Goal: Find specific page/section: Find specific page/section

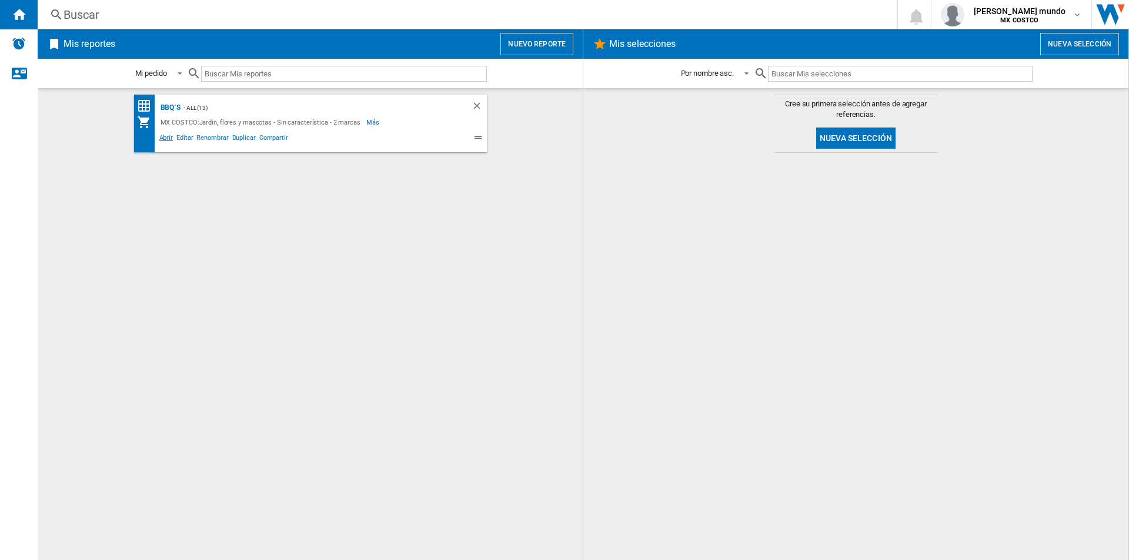
click at [165, 141] on span "Abrir" at bounding box center [167, 139] width 18 height 14
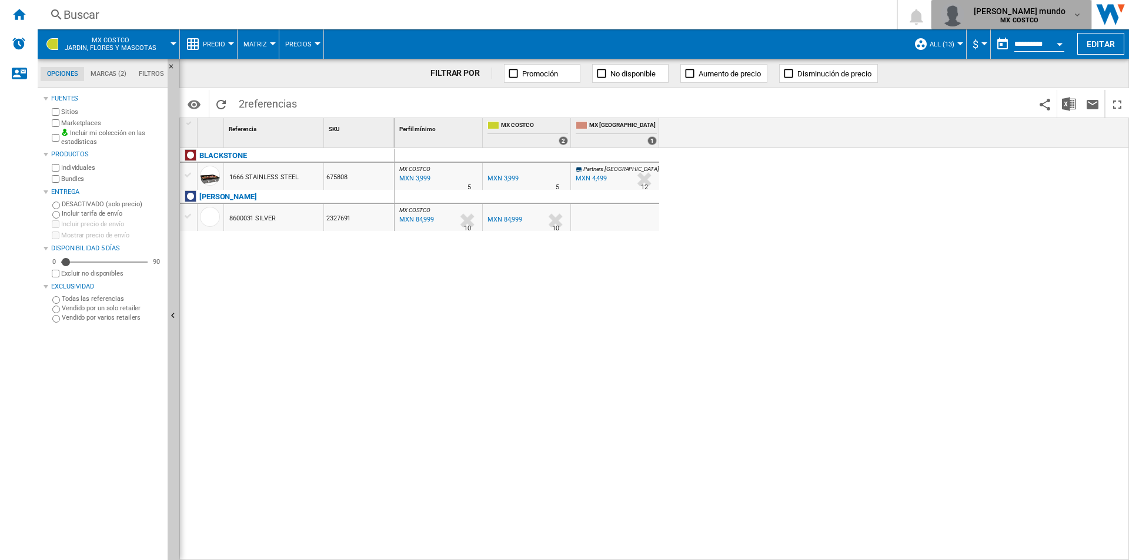
click at [1085, 9] on button "[PERSON_NAME] mundo MX COSTCO" at bounding box center [1011, 14] width 161 height 29
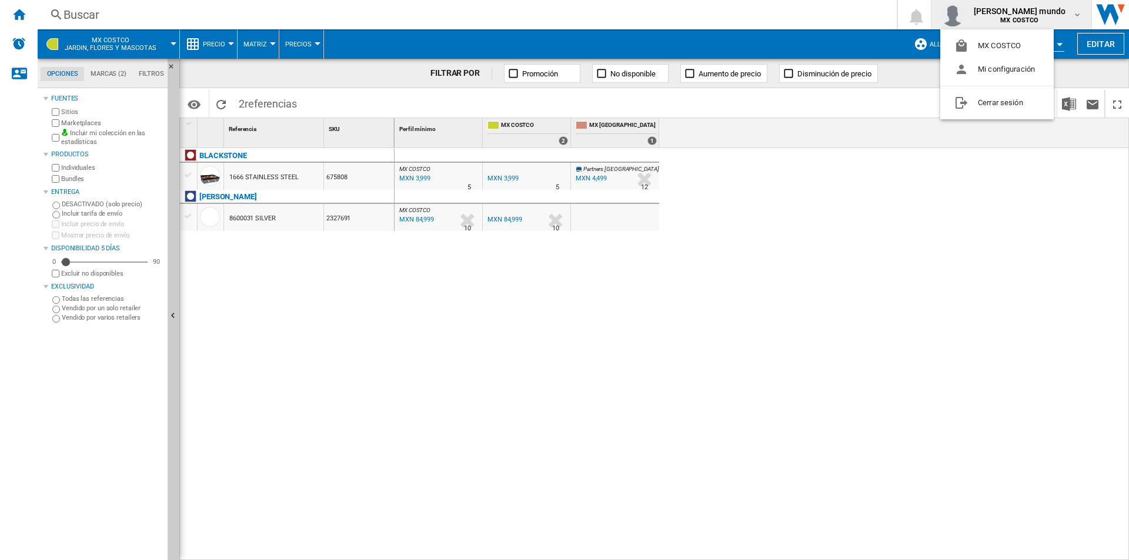
click at [822, 338] on md-backdrop at bounding box center [564, 280] width 1129 height 560
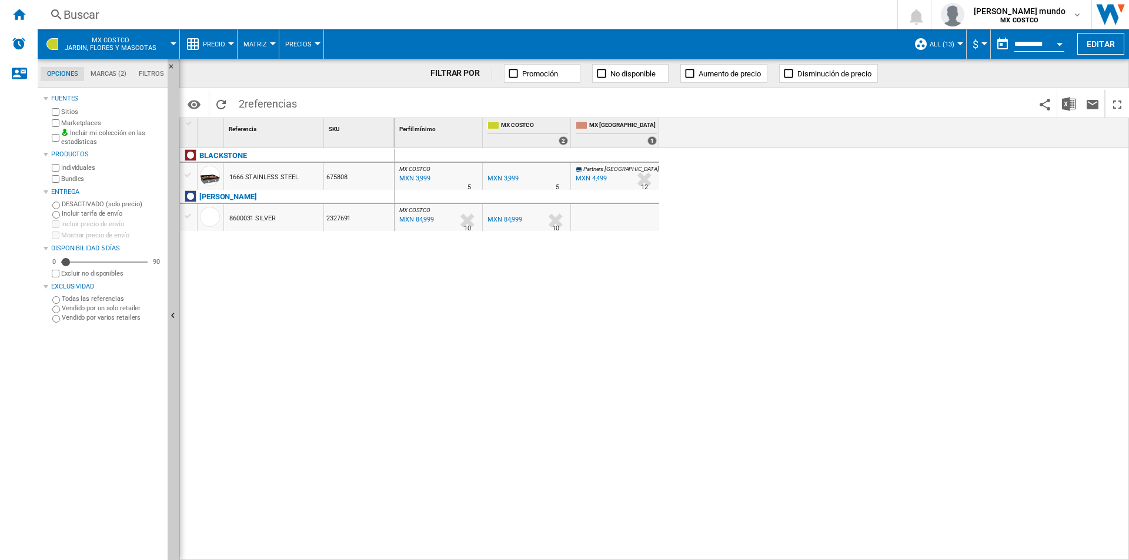
click at [1060, 43] on div "Open calendar" at bounding box center [1060, 44] width 6 height 3
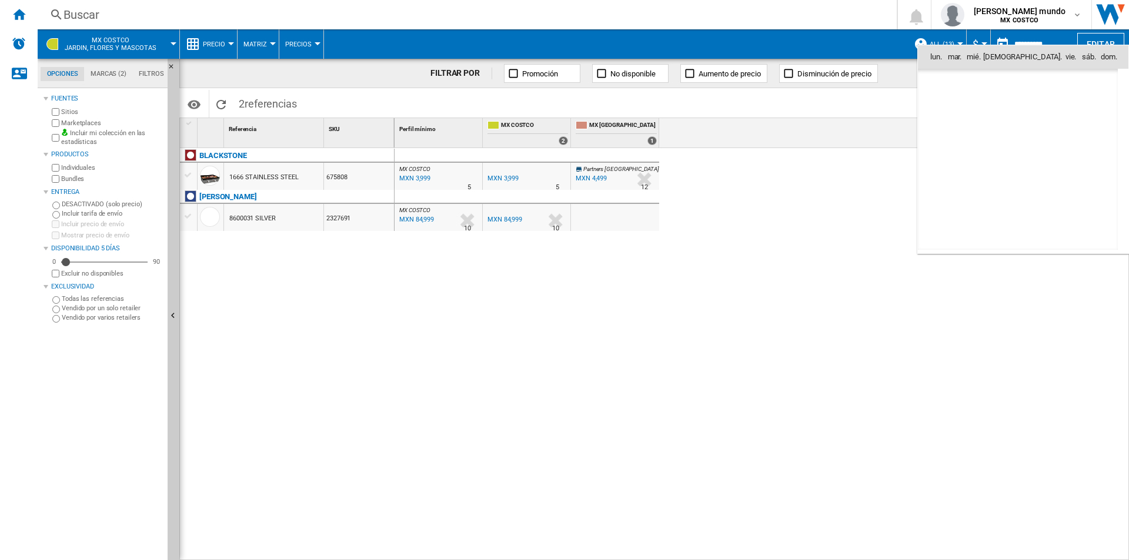
scroll to position [5609, 0]
click at [1060, 43] on div at bounding box center [564, 280] width 1129 height 560
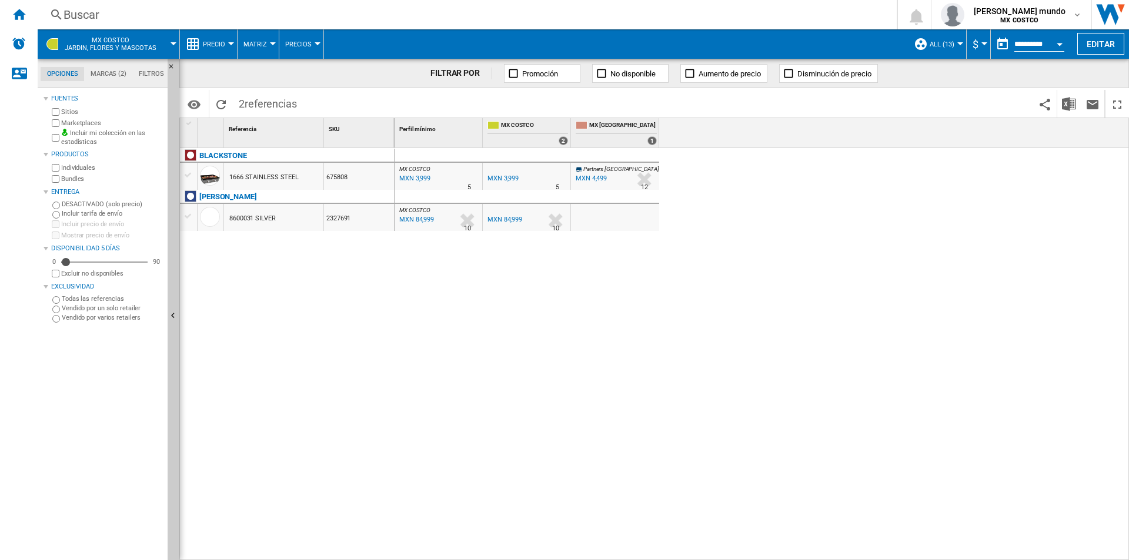
click at [265, 38] on button "Matriz" at bounding box center [257, 43] width 29 height 29
click at [104, 64] on md-backdrop at bounding box center [564, 280] width 1129 height 560
drag, startPoint x: 119, startPoint y: 84, endPoint x: 114, endPoint y: 72, distance: 12.9
click at [116, 83] on md-tabs-canvas "Opciones Marcas (2) Filtros Opciones Marcas (2) Filtros" at bounding box center [108, 73] width 141 height 29
click at [114, 72] on md-tab-item "Marcas (2)" at bounding box center [108, 74] width 48 height 14
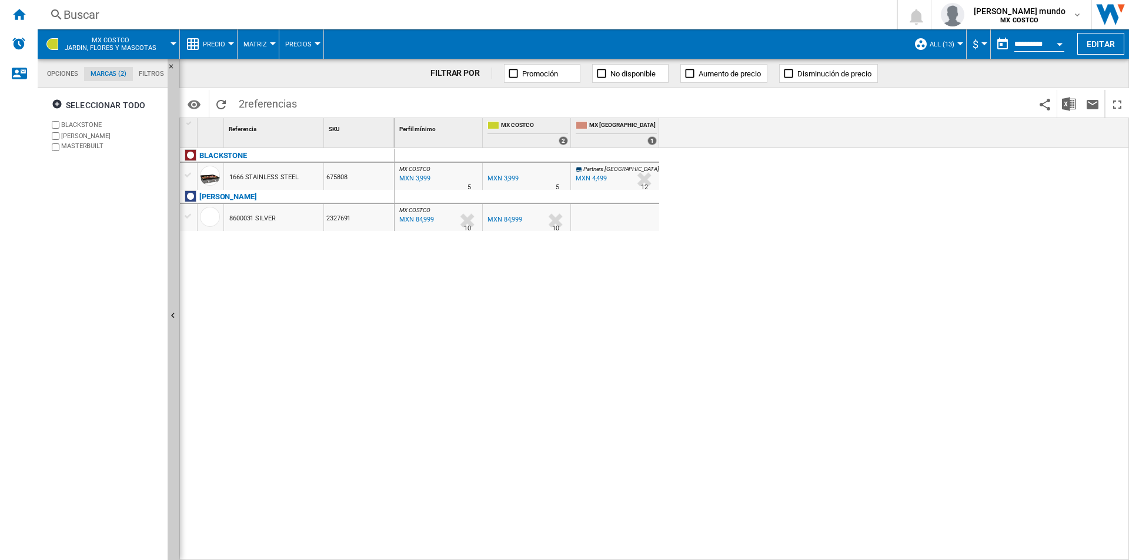
scroll to position [45, 0]
click at [149, 80] on md-tab-item "Filtros" at bounding box center [151, 74] width 37 height 14
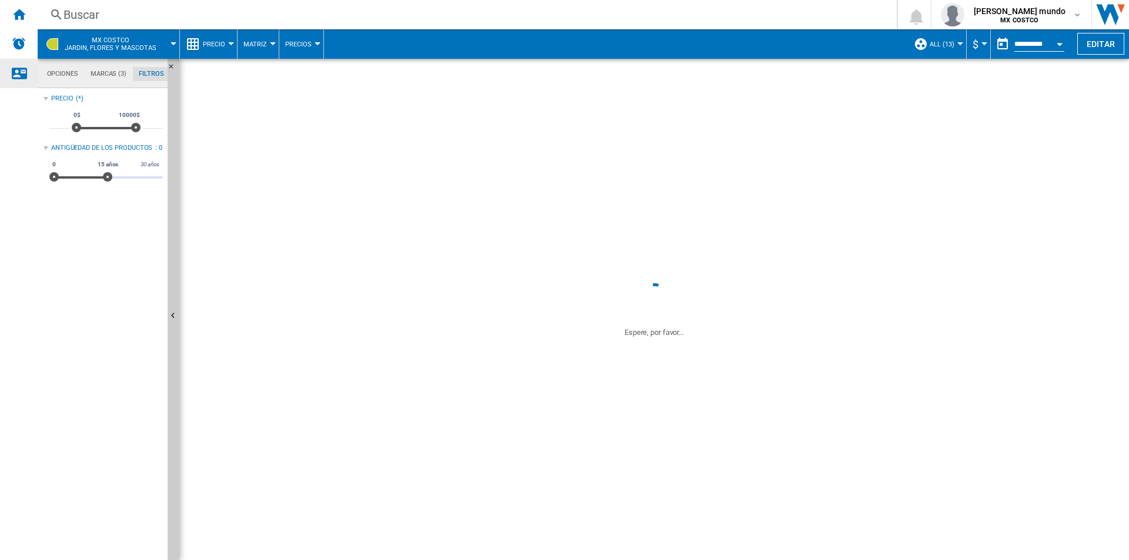
click at [36, 75] on div "Contáctanos" at bounding box center [19, 73] width 38 height 29
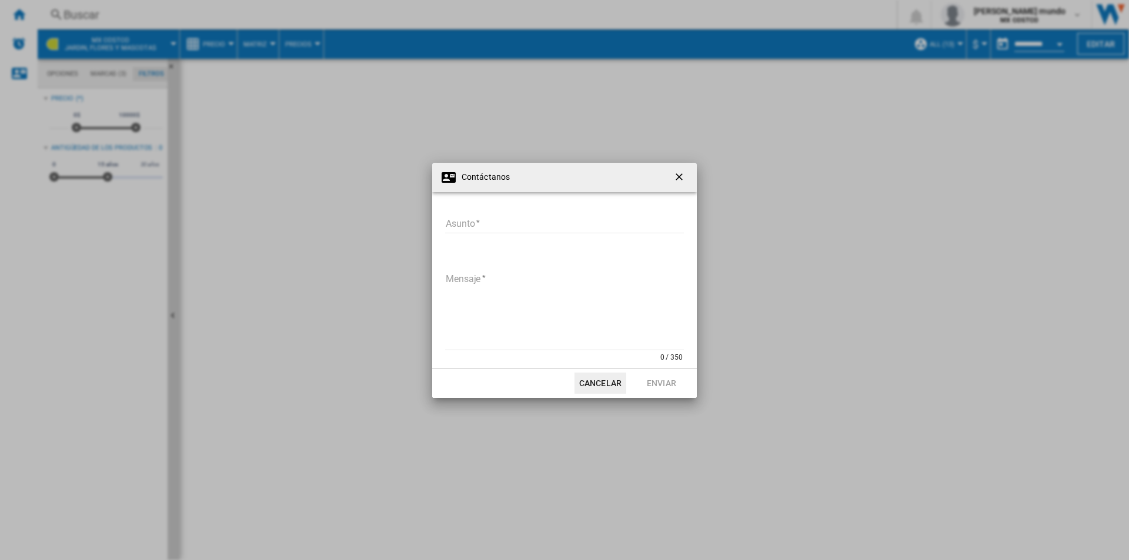
click at [60, 76] on div "Contáctanos [GEOGRAPHIC_DATA] Asunto requerido Mensaje 0 / 350 Mensaje requerid…" at bounding box center [564, 280] width 1129 height 560
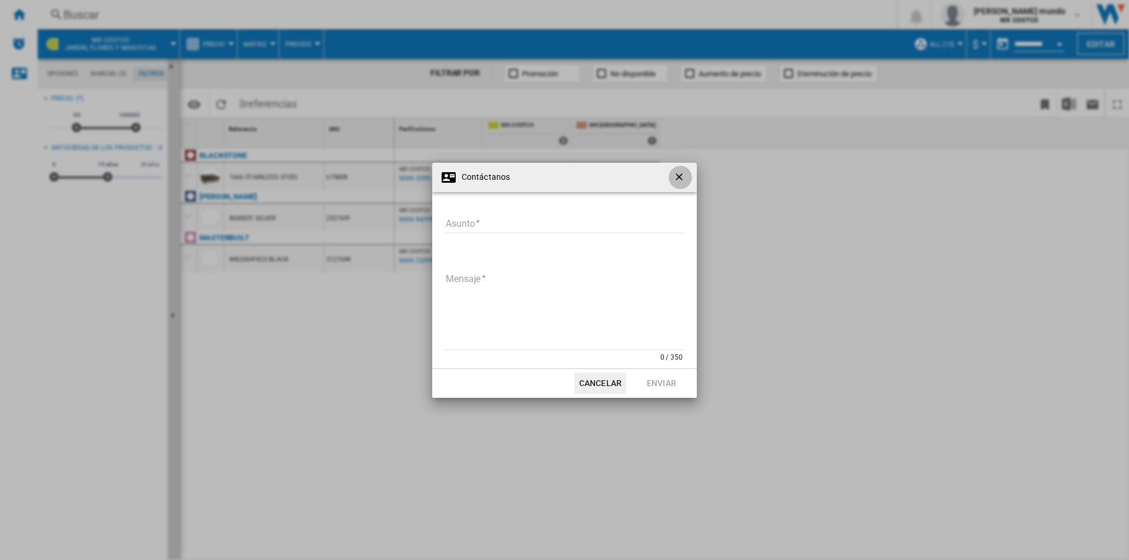
click at [673, 171] on button "button" at bounding box center [680, 178] width 24 height 24
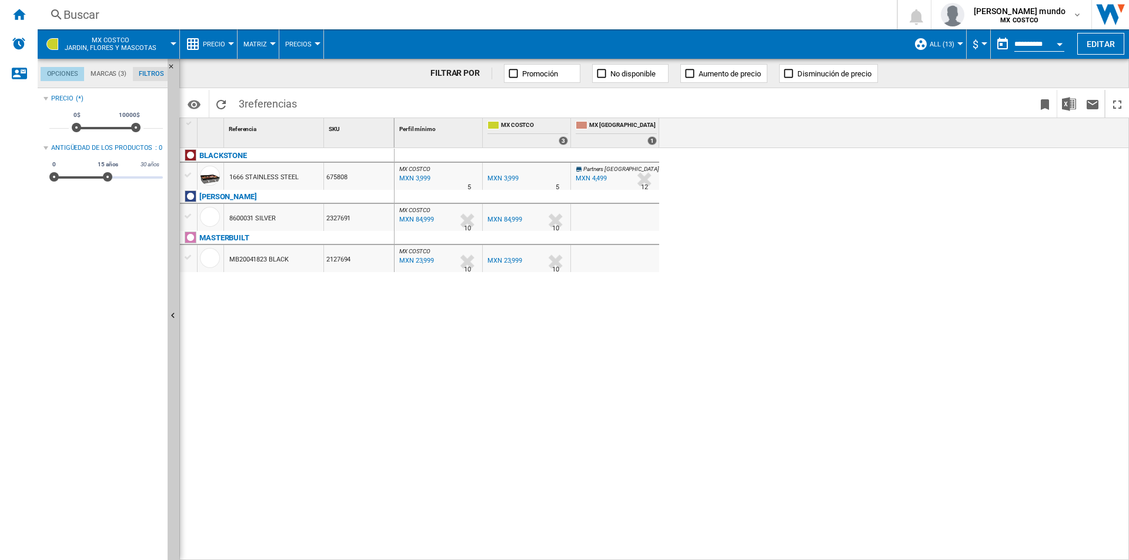
click at [72, 69] on md-tab-item "Opciones" at bounding box center [63, 74] width 44 height 14
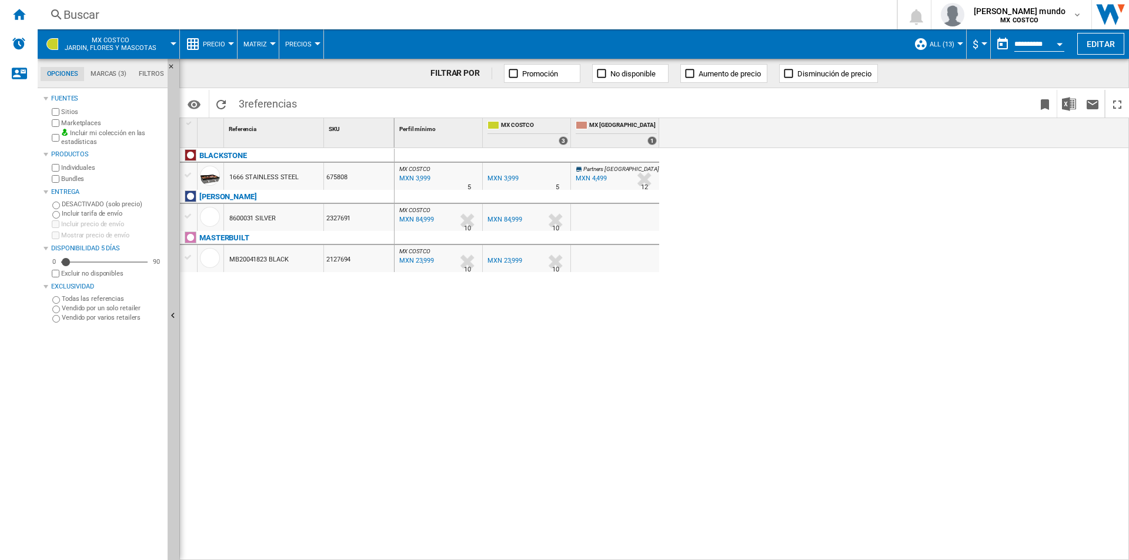
click at [163, 36] on button "MX COSTCO Jardin, flores y mascotas" at bounding box center [116, 43] width 103 height 29
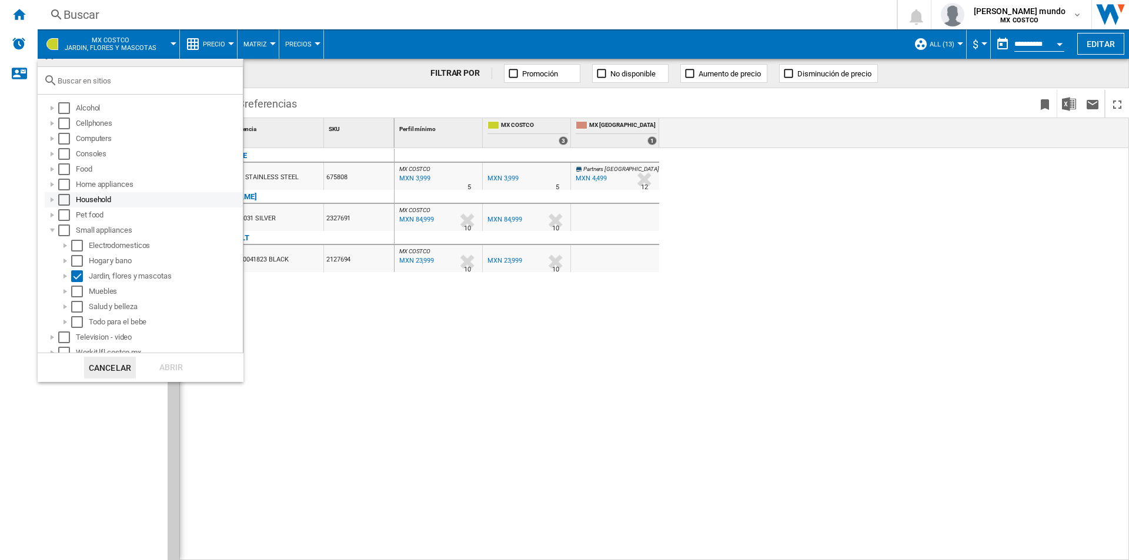
scroll to position [27, 0]
click at [218, 42] on md-backdrop at bounding box center [564, 280] width 1129 height 560
